Goal: Find specific page/section: Find specific page/section

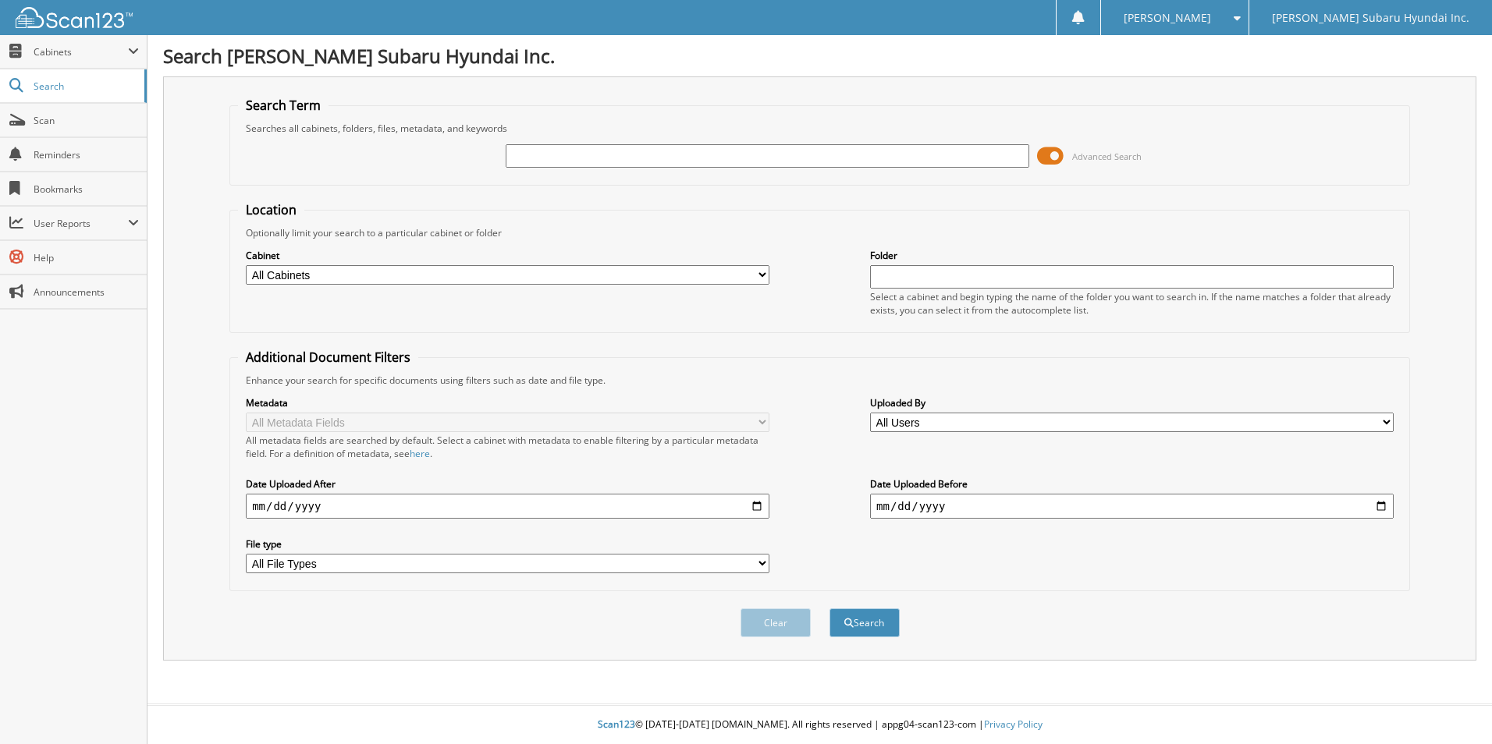
click at [587, 158] on input "text" at bounding box center [768, 155] width 524 height 23
type input "6266023"
click at [830, 609] on button "Search" at bounding box center [865, 623] width 70 height 29
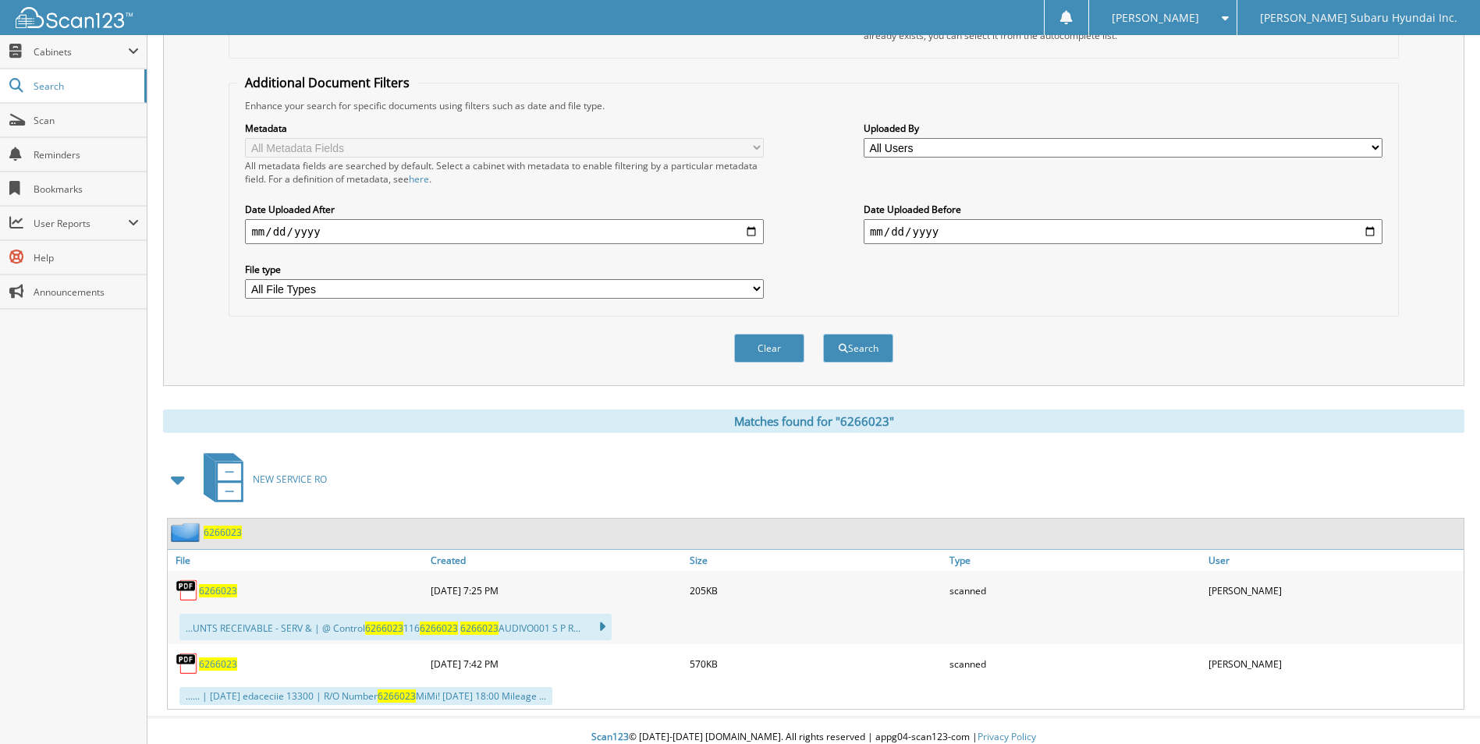
scroll to position [288, 0]
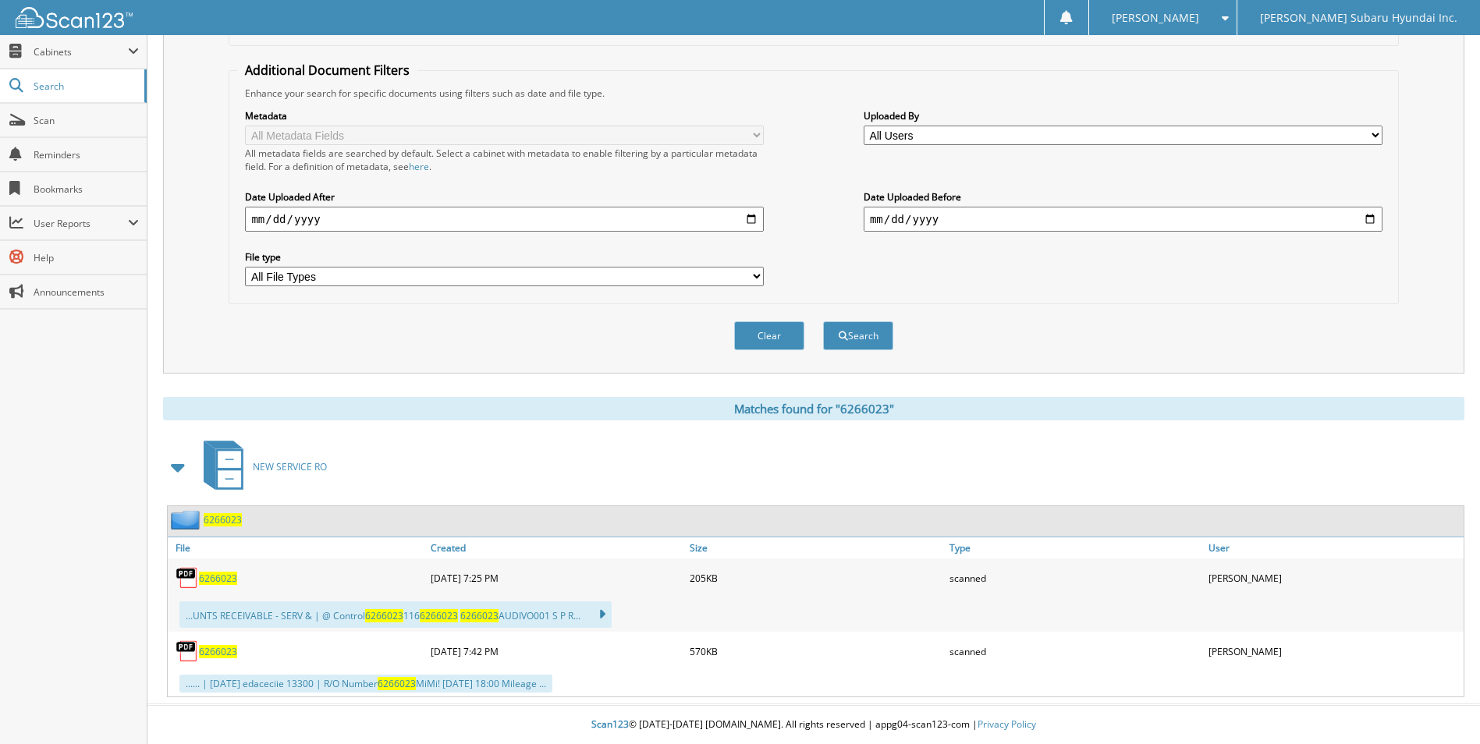
click at [232, 576] on span "6266023" at bounding box center [218, 578] width 38 height 13
click at [41, 116] on span "Scan" at bounding box center [86, 120] width 105 height 13
